Goal: Transaction & Acquisition: Purchase product/service

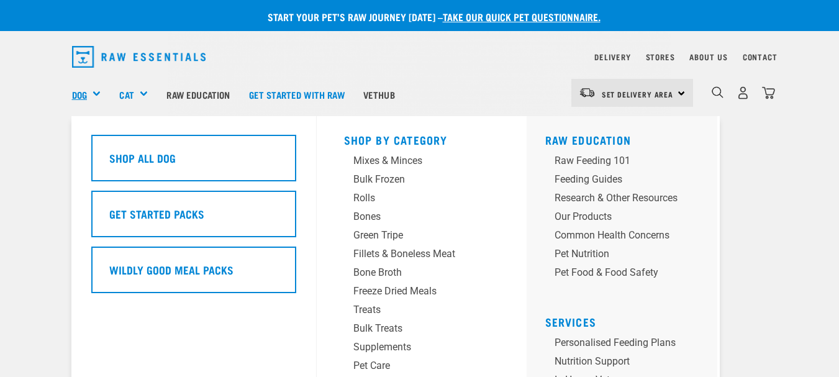
click at [82, 100] on link "Dog" at bounding box center [79, 95] width 15 height 14
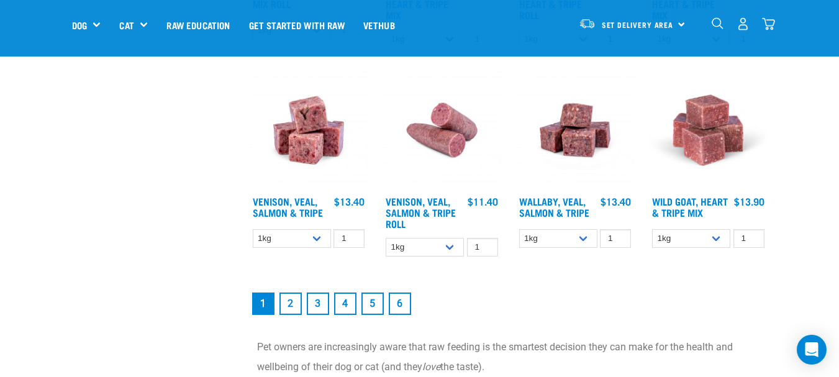
scroll to position [1603, 0]
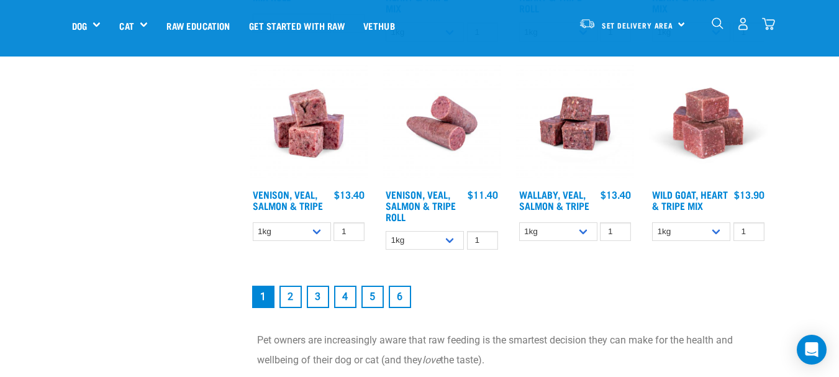
click at [288, 294] on link "2" at bounding box center [290, 297] width 22 height 22
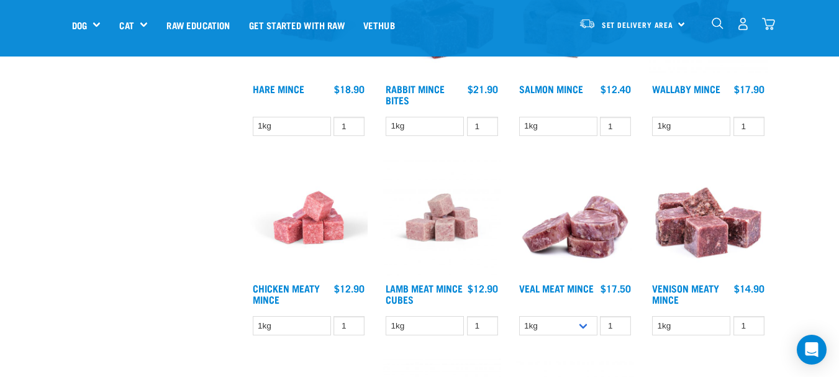
scroll to position [836, 0]
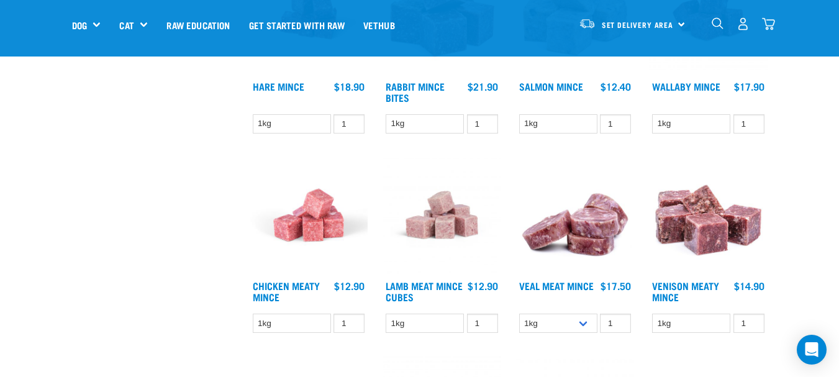
click at [443, 222] on img at bounding box center [442, 215] width 119 height 119
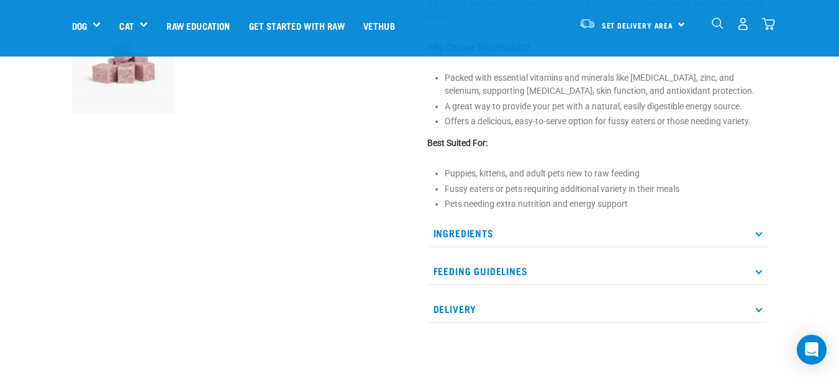
scroll to position [433, 0]
click at [758, 234] on icon at bounding box center [758, 232] width 7 height 7
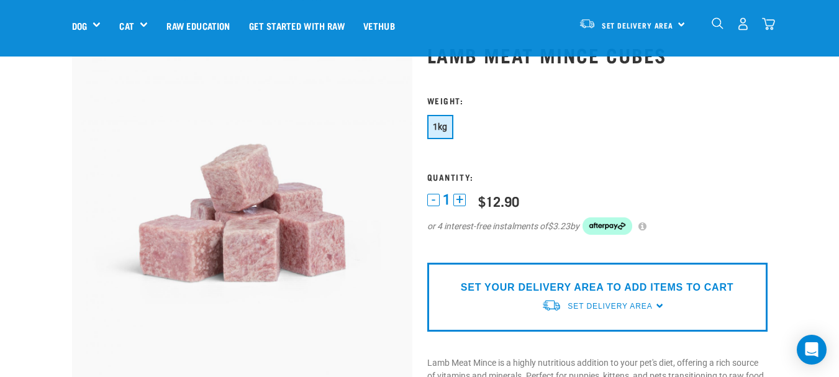
scroll to position [47, 0]
